Goal: Information Seeking & Learning: Learn about a topic

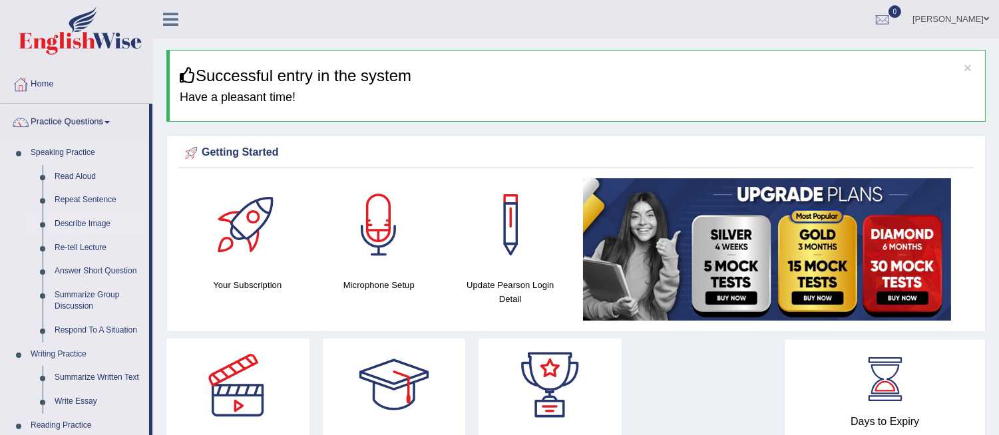
click at [87, 222] on link "Describe Image" at bounding box center [99, 224] width 101 height 24
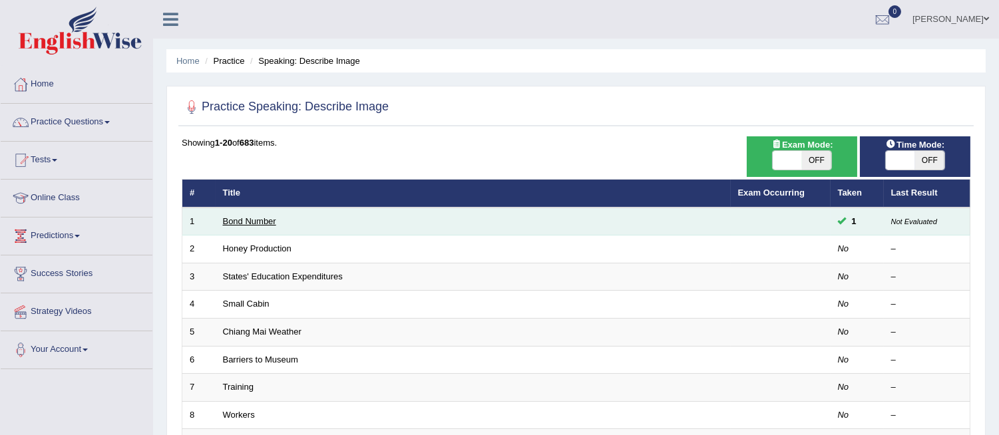
click at [262, 222] on link "Bond Number" at bounding box center [249, 221] width 53 height 10
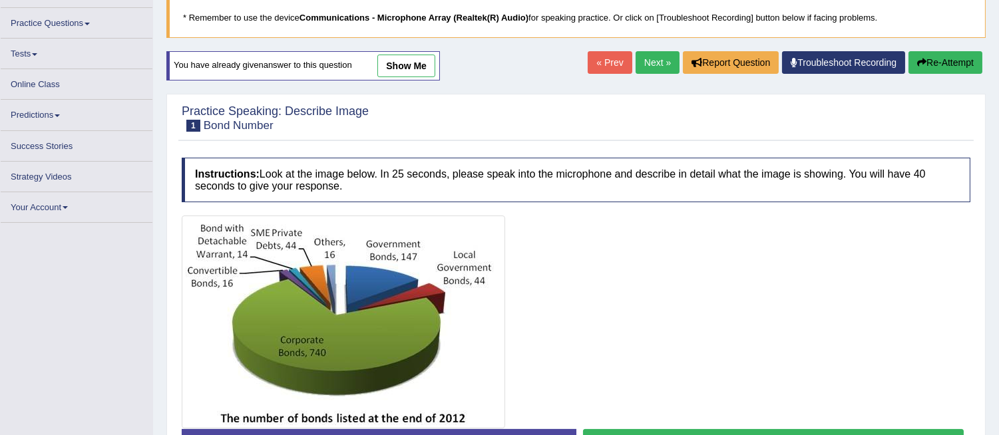
scroll to position [118, 0]
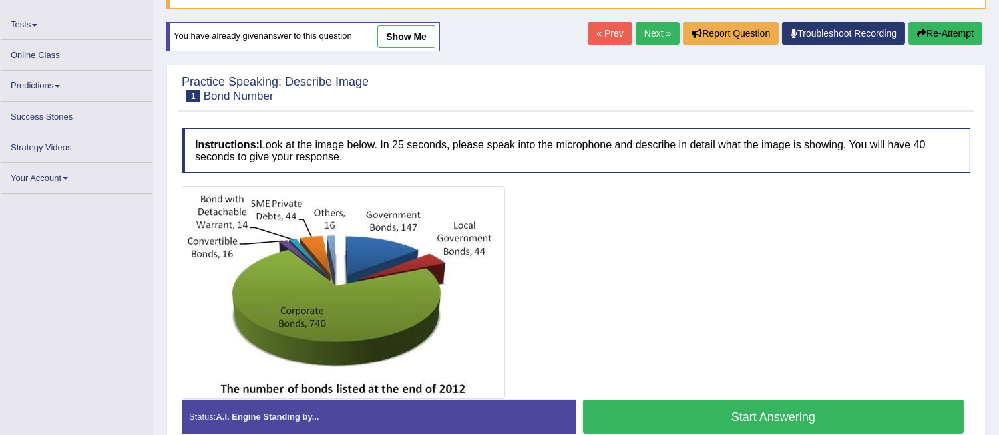
click at [650, 30] on link "Next »" at bounding box center [658, 33] width 44 height 23
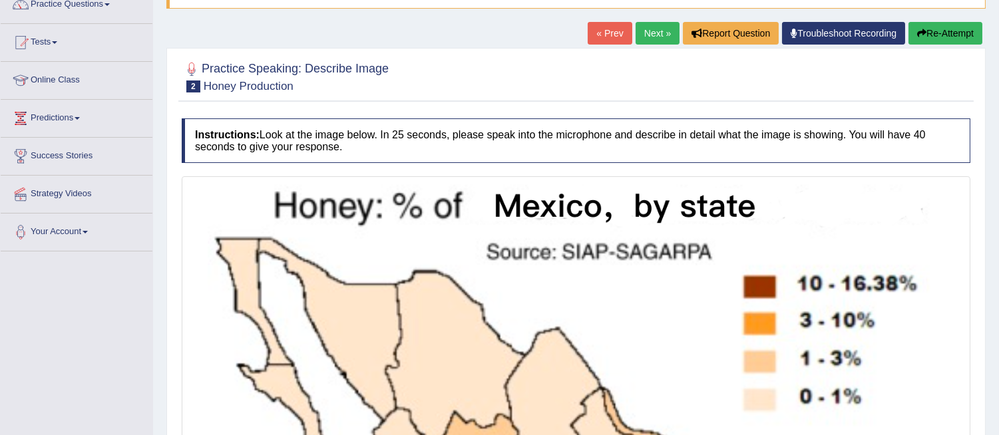
scroll to position [89, 0]
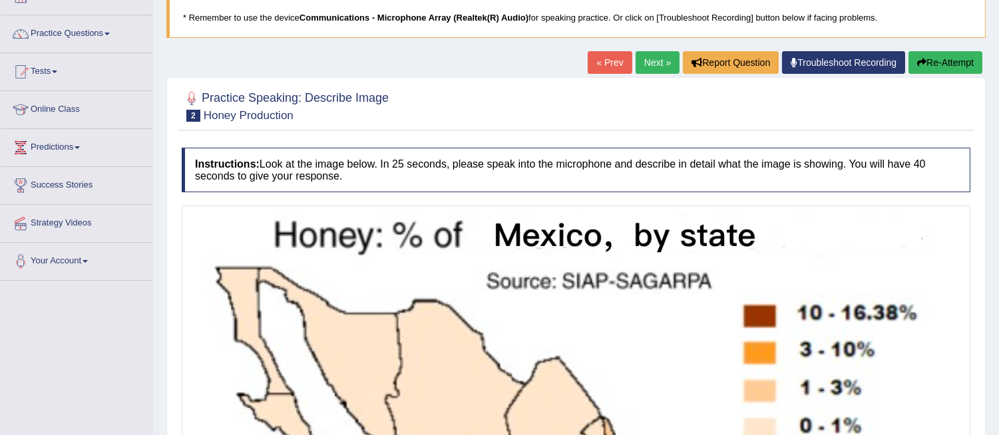
click at [647, 55] on link "Next »" at bounding box center [658, 62] width 44 height 23
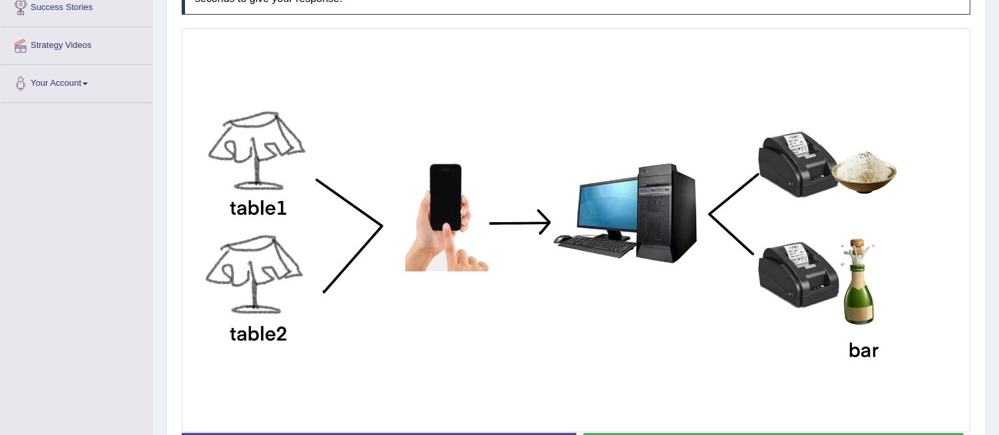
scroll to position [236, 0]
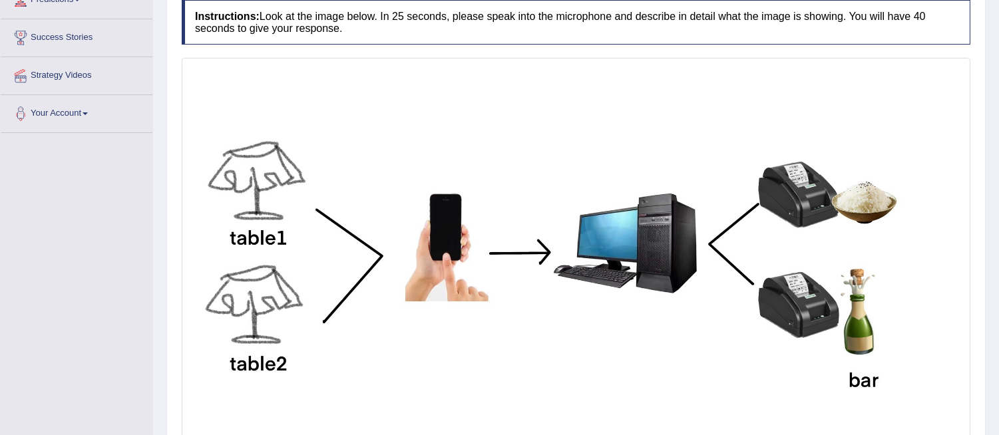
click at [407, 222] on img at bounding box center [576, 260] width 782 height 398
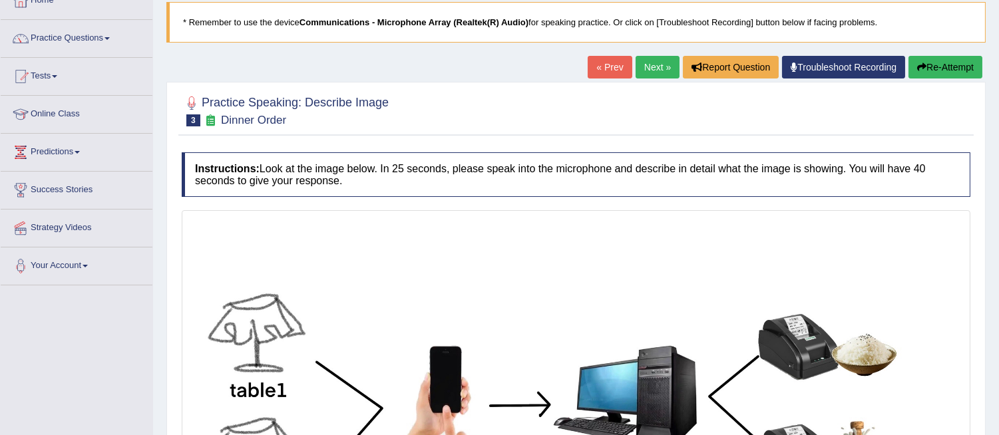
scroll to position [59, 0]
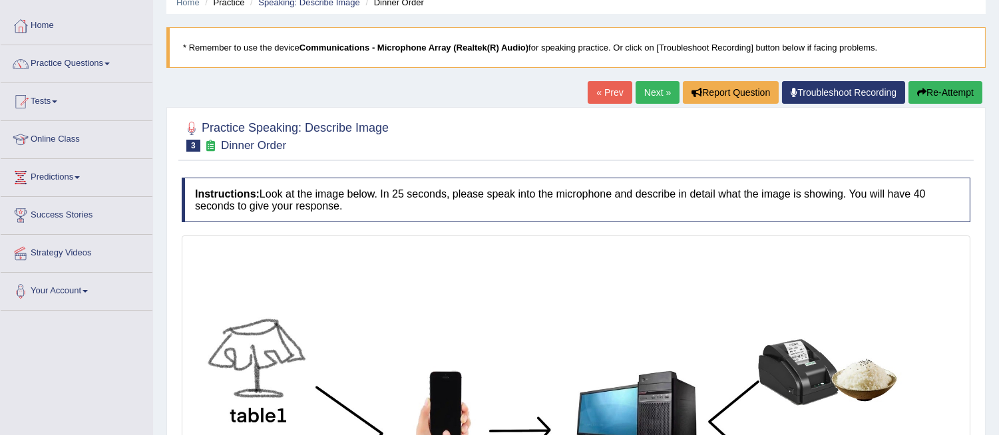
click at [643, 85] on link "Next »" at bounding box center [658, 92] width 44 height 23
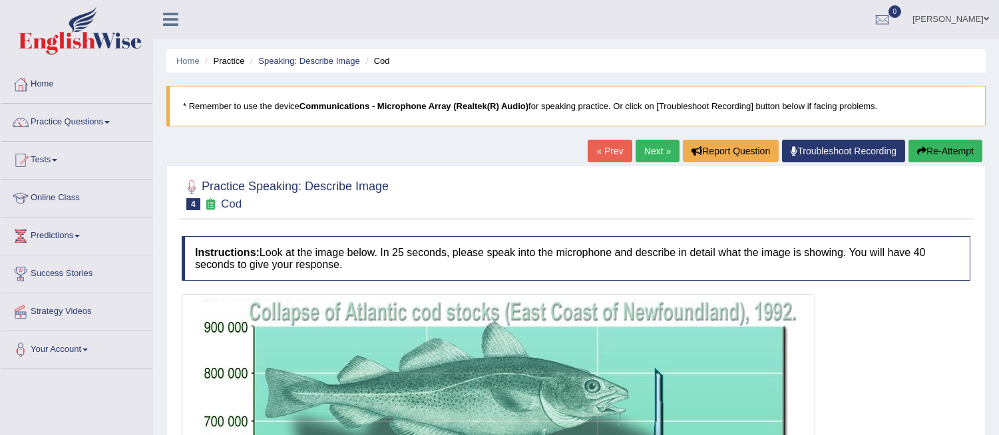
click at [59, 85] on link "Home" at bounding box center [77, 82] width 152 height 33
click at [111, 131] on link "Practice Questions" at bounding box center [77, 120] width 152 height 33
click at [89, 113] on link "Practice Questions" at bounding box center [77, 120] width 152 height 33
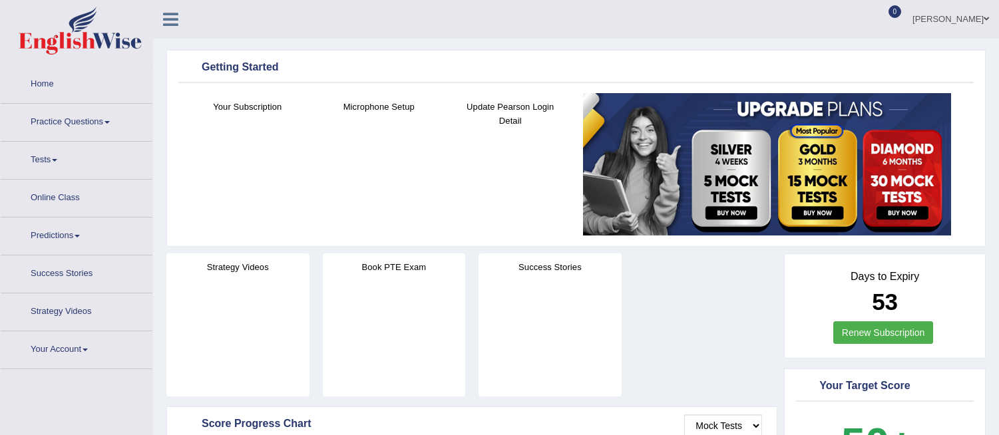
click at [101, 127] on link "Practice Questions" at bounding box center [77, 120] width 152 height 33
click at [110, 122] on span at bounding box center [107, 122] width 5 height 3
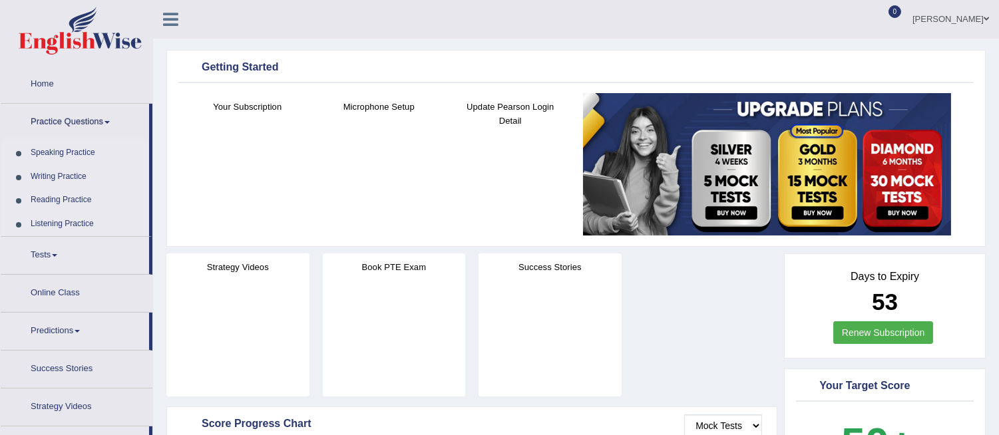
click at [103, 107] on link "Practice Questions" at bounding box center [75, 120] width 148 height 33
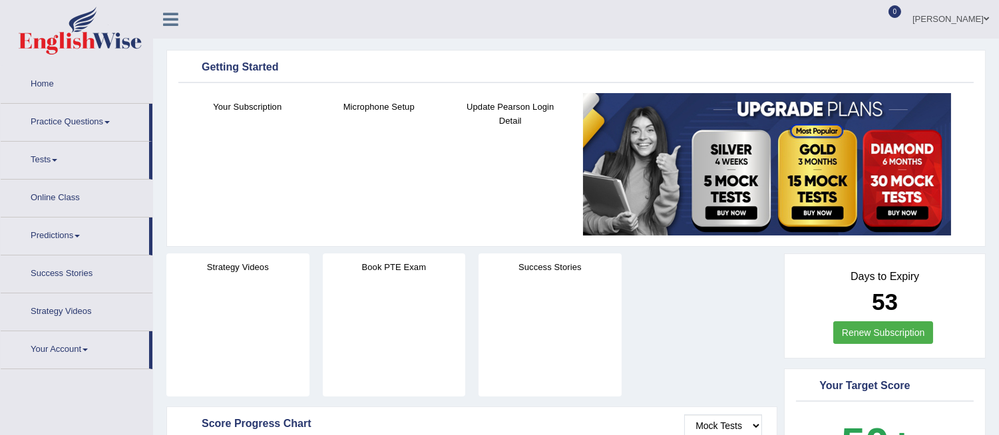
click at [142, 89] on link "Home" at bounding box center [77, 82] width 152 height 33
click at [108, 127] on link "Practice Questions" at bounding box center [75, 120] width 148 height 33
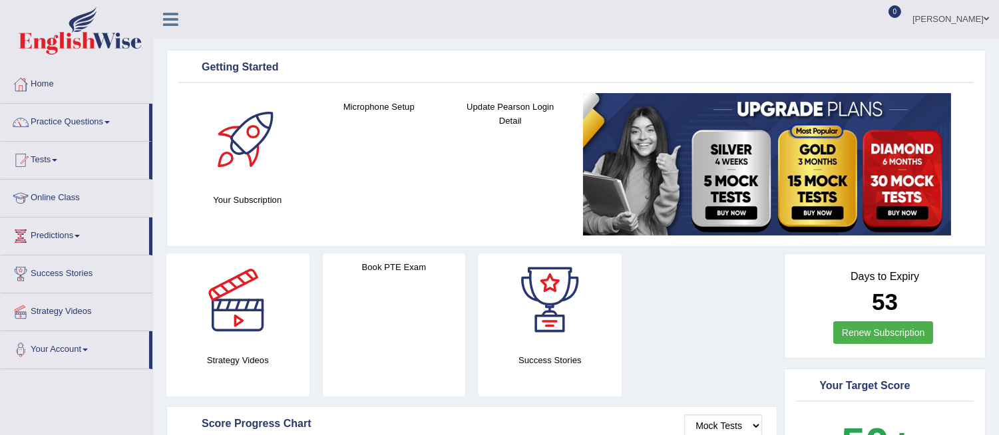
click at [105, 124] on link "Practice Questions" at bounding box center [75, 120] width 148 height 33
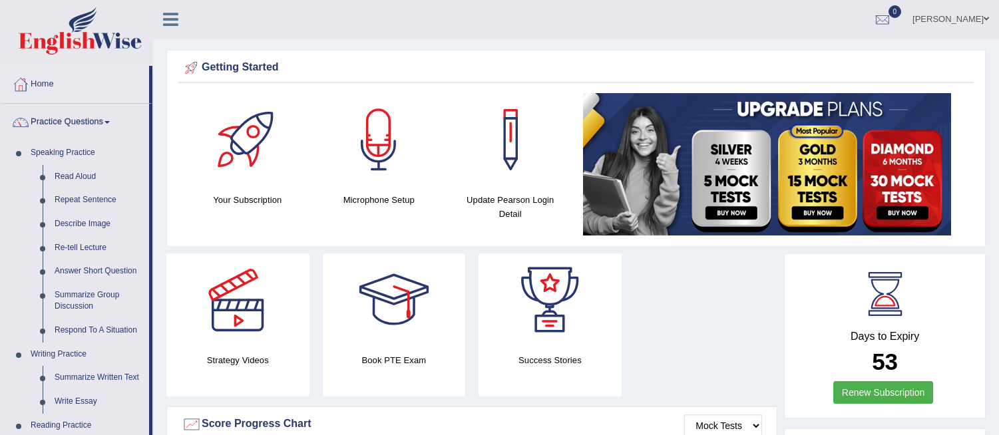
click at [70, 248] on link "Re-tell Lecture" at bounding box center [99, 248] width 101 height 24
